Goal: Information Seeking & Learning: Learn about a topic

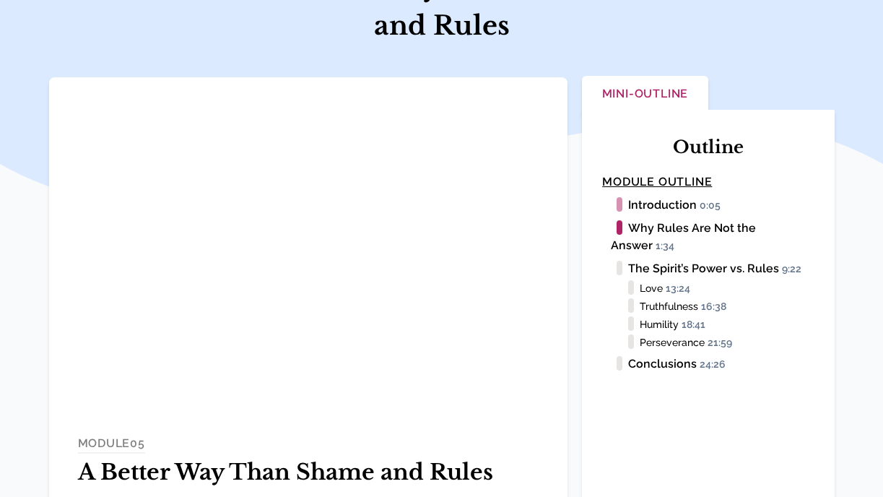
scroll to position [171, 0]
